Goal: Information Seeking & Learning: Learn about a topic

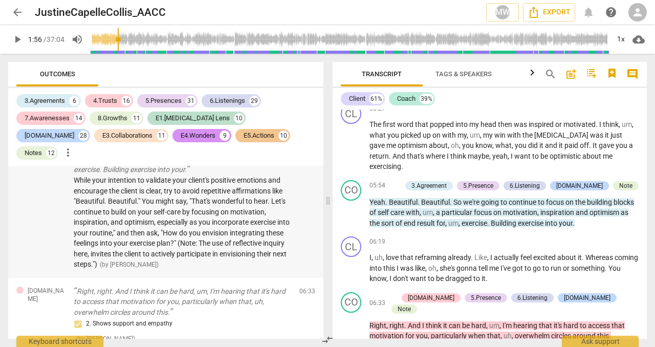
scroll to position [3052, 0]
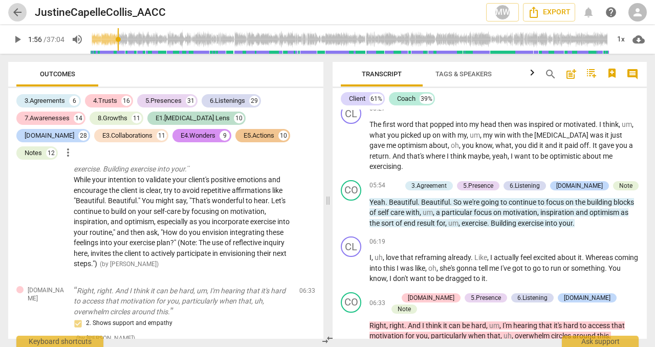
click at [17, 10] on span "arrow_back" at bounding box center [17, 12] width 12 height 12
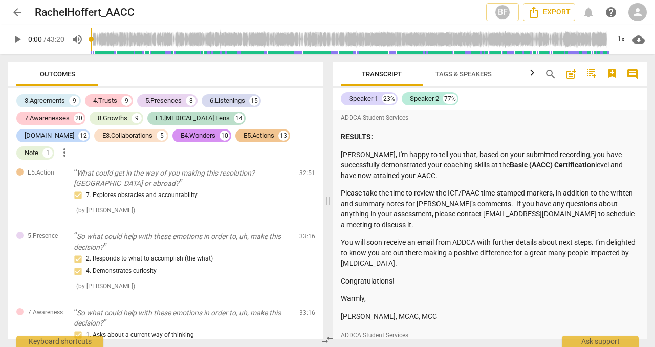
scroll to position [7866, 0]
click at [205, 252] on div "2. Responds to what to accomplish (the what) 4. Demonstrates curiosity" at bounding box center [182, 264] width 217 height 25
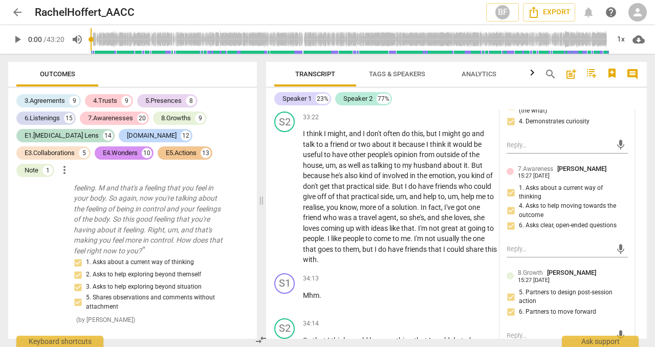
scroll to position [10579, 0]
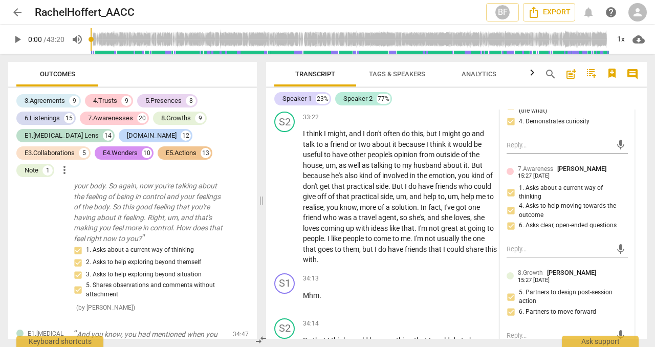
click at [159, 236] on p "And you know, you had mentioned when you came in that when you did the scaffold…" at bounding box center [149, 181] width 151 height 126
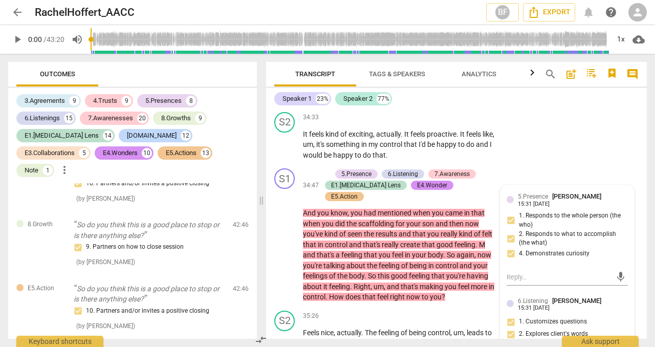
scroll to position [13834, 0]
click at [148, 252] on div "9. Partners on how to close session" at bounding box center [149, 247] width 151 height 12
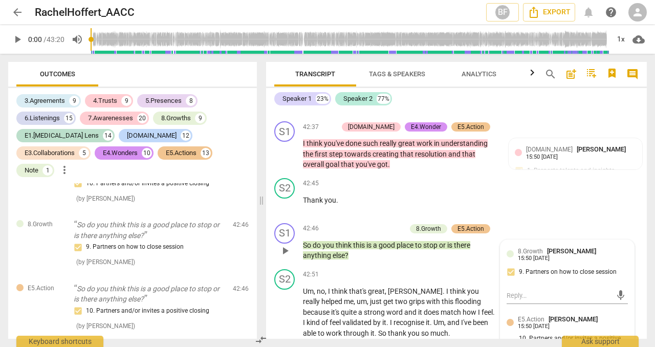
scroll to position [9536, 0]
